Goal: Task Accomplishment & Management: Manage account settings

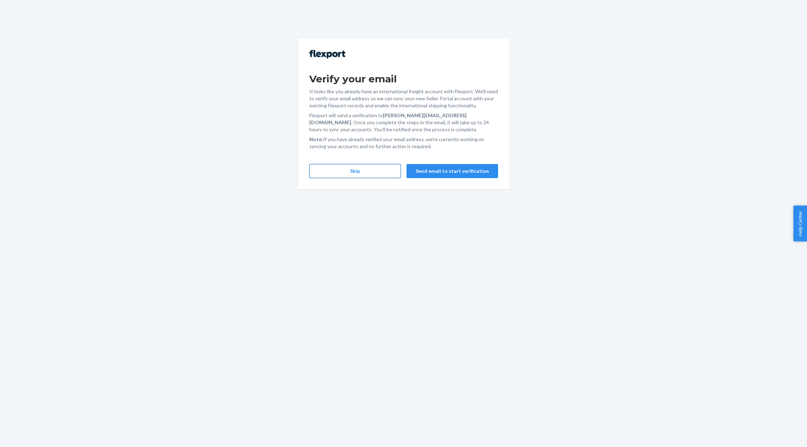
click at [364, 175] on button "Skip" at bounding box center [355, 171] width 92 height 14
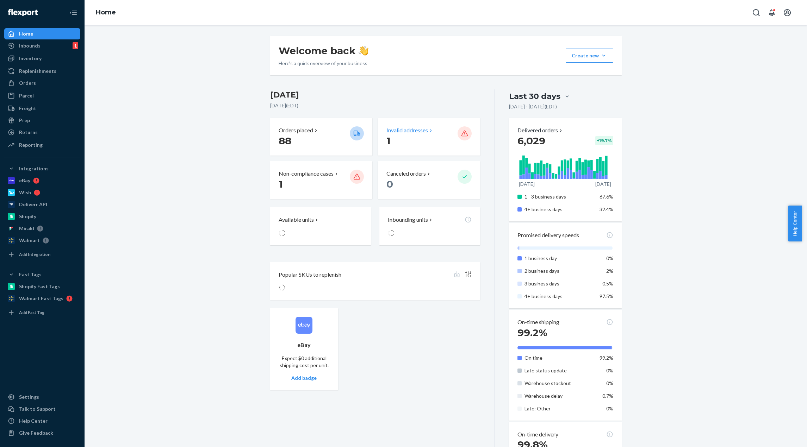
click at [416, 134] on p "Invalid addresses" at bounding box center [408, 130] width 42 height 8
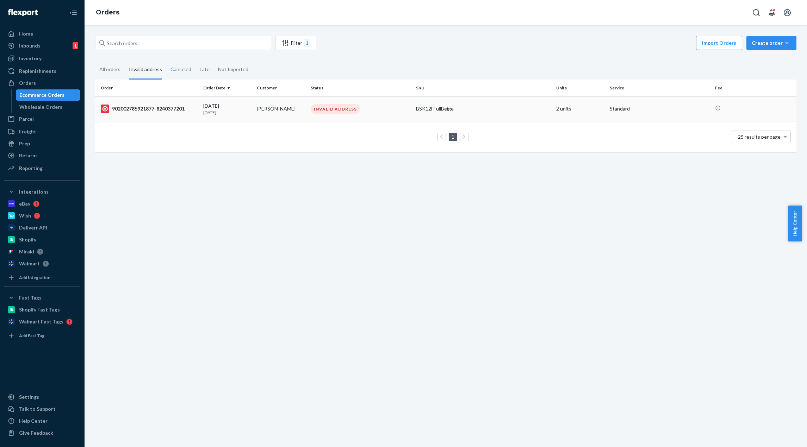
click at [197, 110] on td "902002785921877-8240377201" at bounding box center [147, 109] width 105 height 25
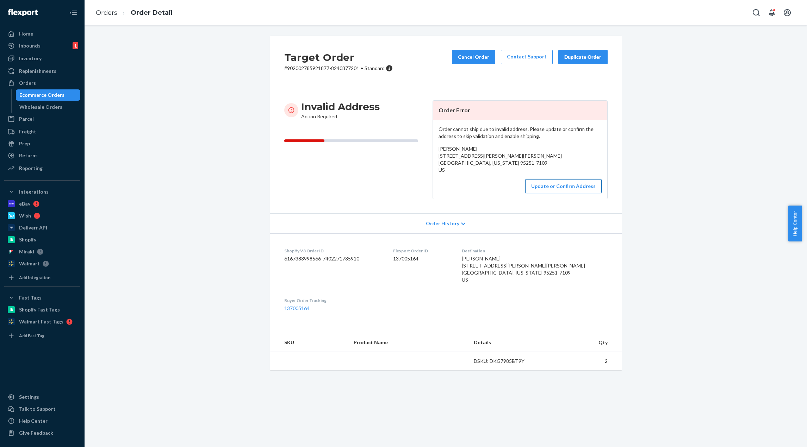
click at [567, 180] on button "Update or Confirm Address" at bounding box center [563, 186] width 76 height 14
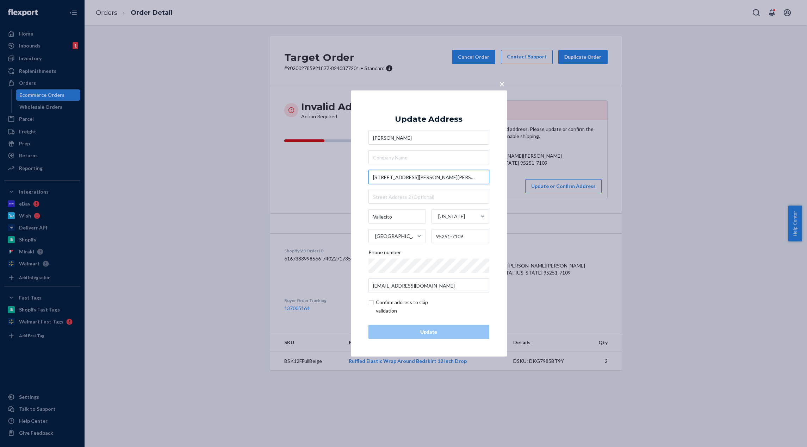
click at [417, 179] on input "[STREET_ADDRESS][PERSON_NAME][PERSON_NAME]" at bounding box center [429, 177] width 121 height 14
click at [423, 179] on input "[STREET_ADDRESS][PERSON_NAME][PERSON_NAME]" at bounding box center [429, 177] width 121 height 14
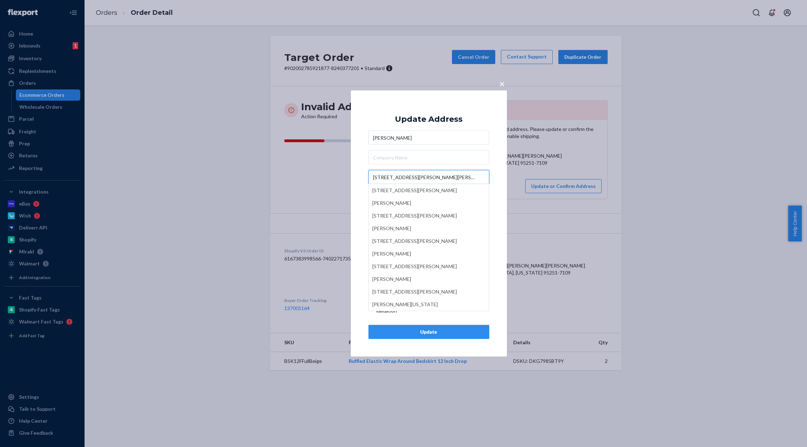
type input "[STREET_ADDRESS][PERSON_NAME][PERSON_NAME]"
click at [586, 313] on div "× Update Address [PERSON_NAME] [STREET_ADDRESS][PERSON_NAME][PERSON_NAME][PERSO…" at bounding box center [403, 223] width 807 height 447
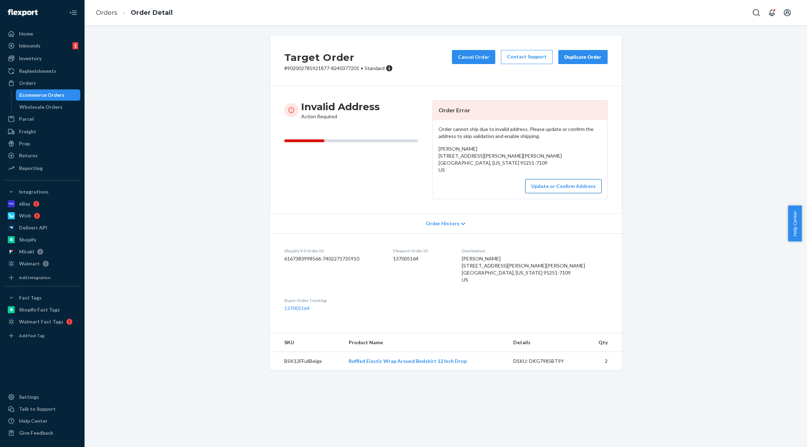
click at [555, 188] on button "Update or Confirm Address" at bounding box center [563, 186] width 76 height 14
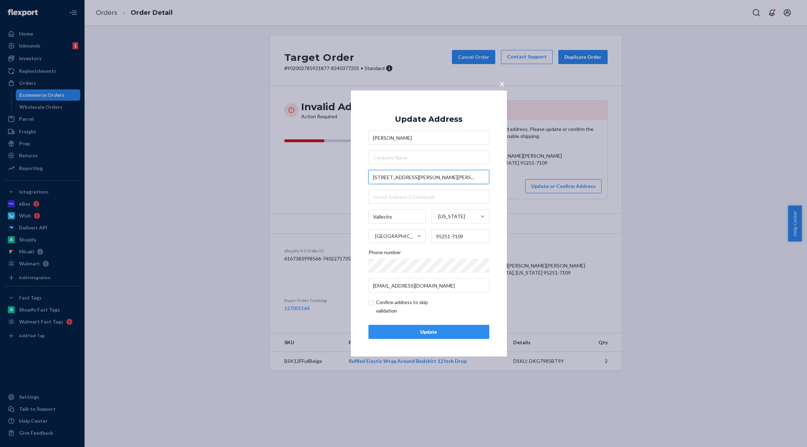
click at [447, 181] on input "[STREET_ADDRESS][PERSON_NAME][PERSON_NAME]" at bounding box center [429, 177] width 121 height 14
type input "[STREET_ADDRESS][PERSON_NAME][PERSON_NAME]"
type input "Murphys"
type input "95247"
click at [431, 332] on div "Update" at bounding box center [429, 332] width 109 height 7
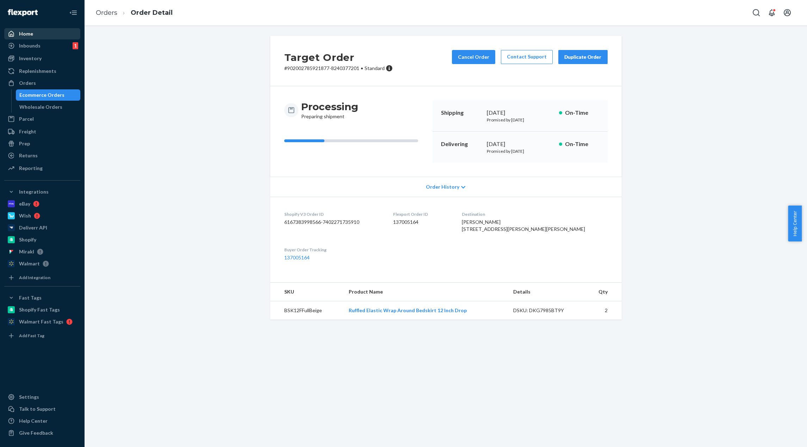
click at [69, 33] on div "Home" at bounding box center [42, 34] width 75 height 10
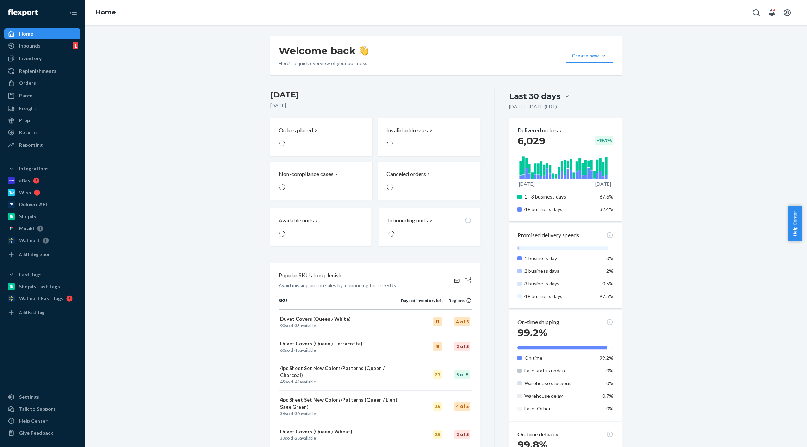
click at [209, 57] on div "Welcome back Here’s a quick overview of your business Create new Create new inb…" at bounding box center [446, 330] width 712 height 589
